Goal: Communication & Community: Answer question/provide support

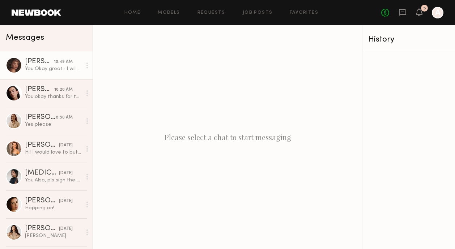
click at [43, 65] on div "[PERSON_NAME] 10:49 AM You: Okay great- I will get the paperwork over, the hour…" at bounding box center [53, 65] width 57 height 14
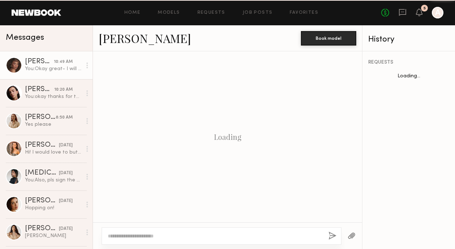
scroll to position [395, 0]
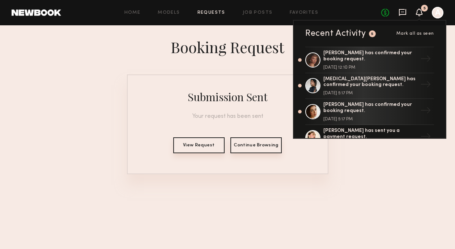
click at [404, 12] on icon at bounding box center [402, 12] width 3 height 1
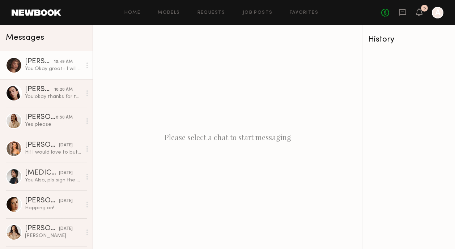
click at [48, 66] on div "You: Okay great- I will get the paperwork over, the hours will be 11am-1pm on 1…" at bounding box center [53, 68] width 57 height 7
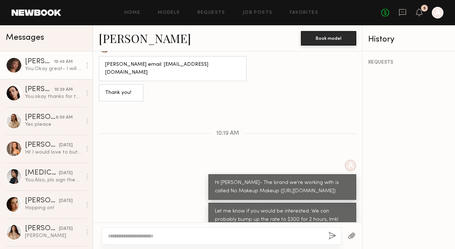
scroll to position [316, 0]
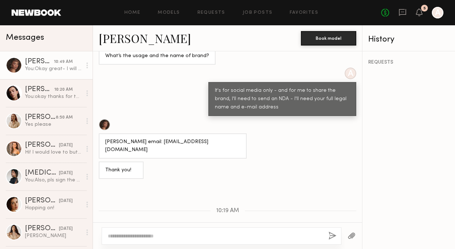
drag, startPoint x: 238, startPoint y: 140, endPoint x: 171, endPoint y: 139, distance: 66.2
click at [171, 140] on div "[PERSON_NAME] email: [EMAIL_ADDRESS][DOMAIN_NAME]" at bounding box center [173, 146] width 148 height 26
copy div "[EMAIL_ADDRESS][DOMAIN_NAME]"
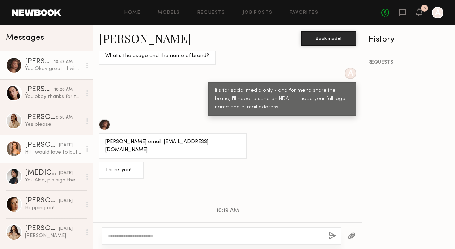
click at [44, 136] on link "[PERSON_NAME] [DATE] Hi! I would love to but I’m out of town [DATE] and [DATE] …" at bounding box center [46, 149] width 93 height 28
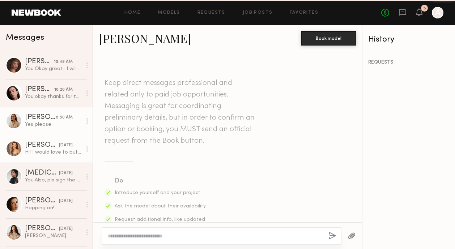
scroll to position [697, 0]
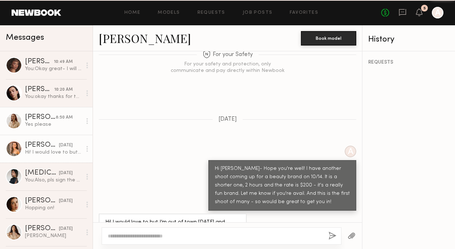
click at [44, 125] on div "Yes please" at bounding box center [53, 124] width 57 height 7
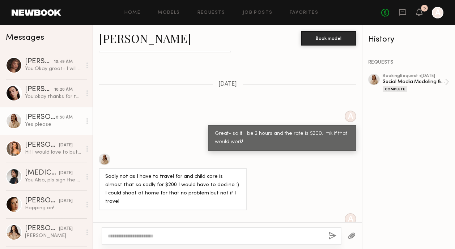
scroll to position [1764, 0]
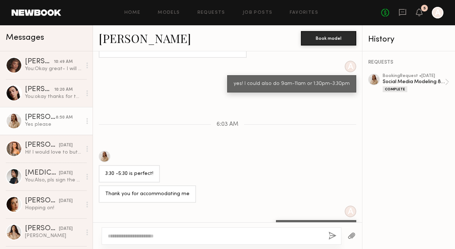
click at [159, 233] on textarea at bounding box center [215, 236] width 215 height 7
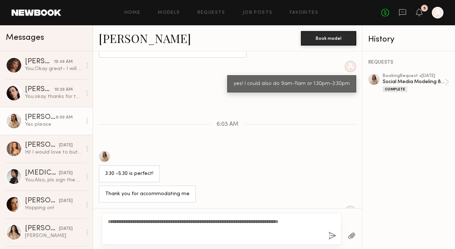
type textarea "**********"
click at [333, 237] on button "button" at bounding box center [332, 236] width 8 height 9
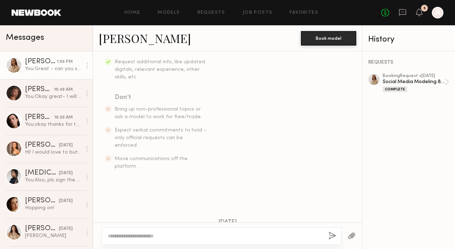
scroll to position [116, 0]
